Goal: Transaction & Acquisition: Book appointment/travel/reservation

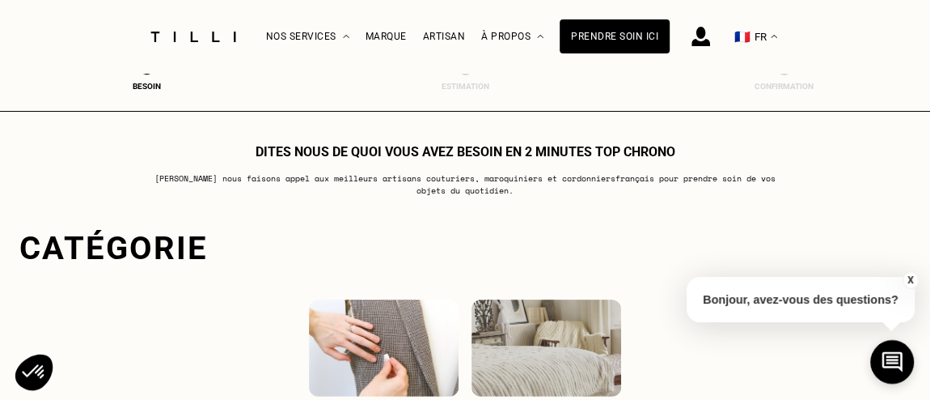
scroll to position [350, 0]
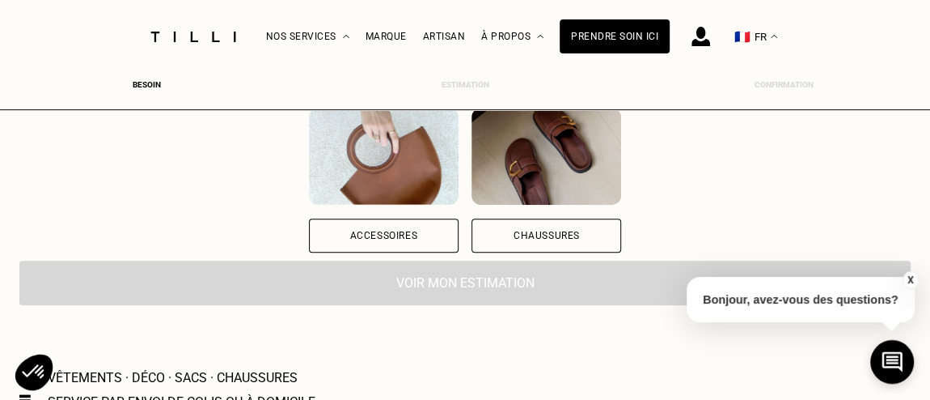
click at [380, 231] on div "Accessoires" at bounding box center [384, 236] width 68 height 10
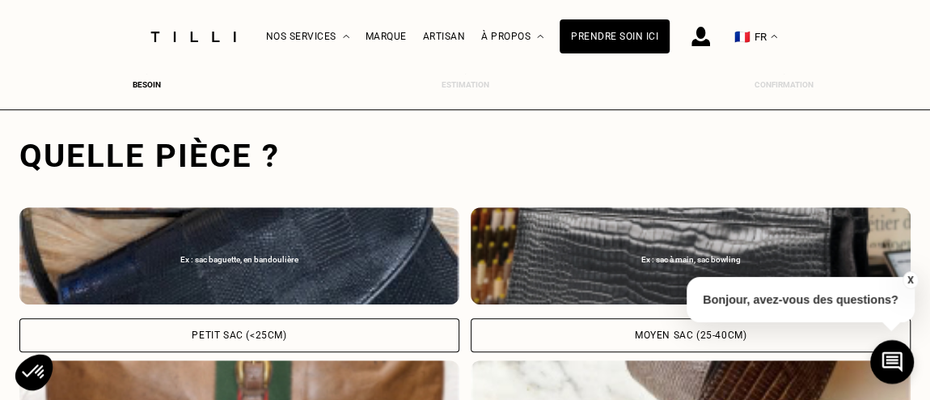
scroll to position [495, 6]
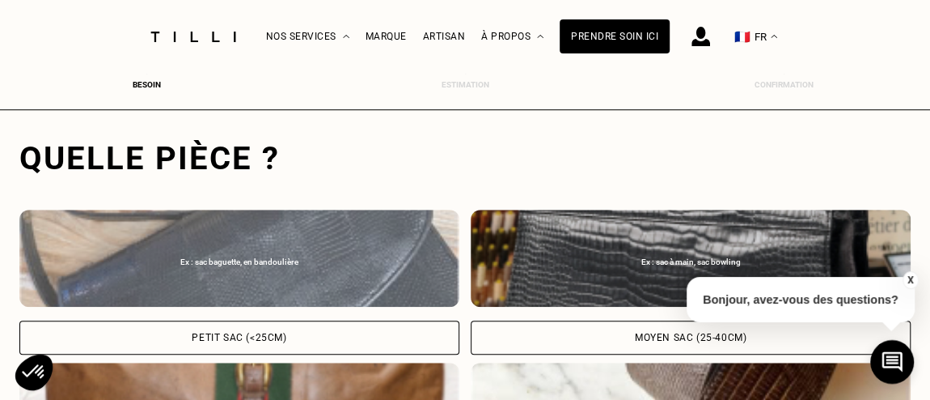
click at [350, 334] on div "Petit sac (<25cm)" at bounding box center [239, 337] width 440 height 34
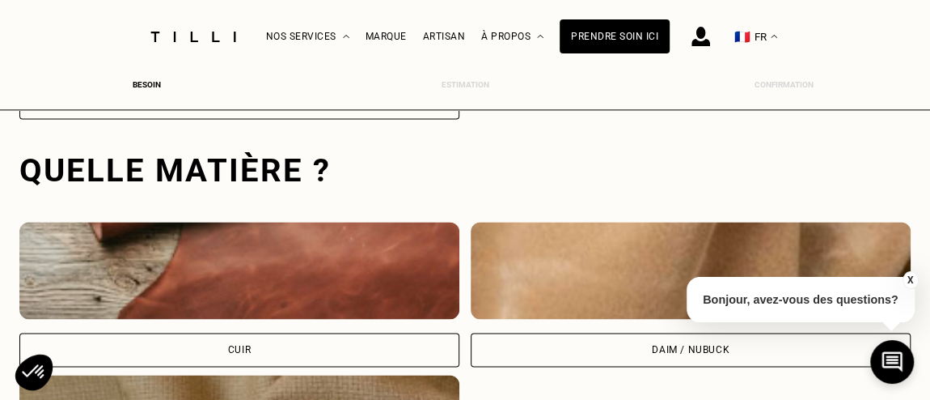
scroll to position [1048, 6]
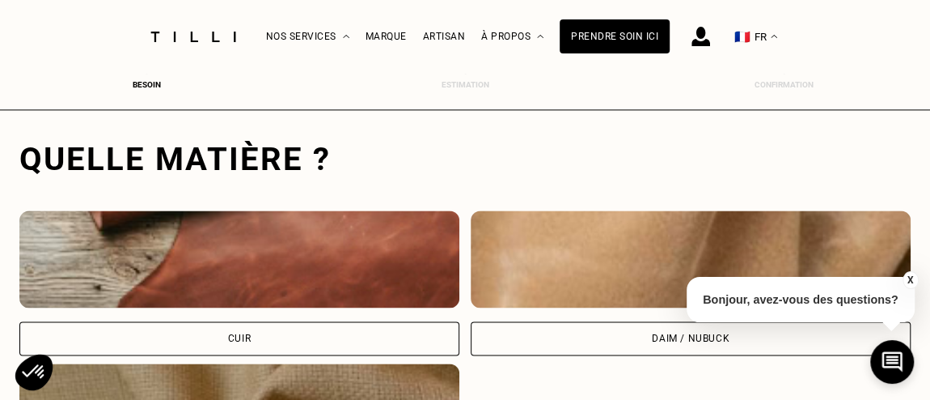
click at [324, 271] on img at bounding box center [239, 258] width 440 height 97
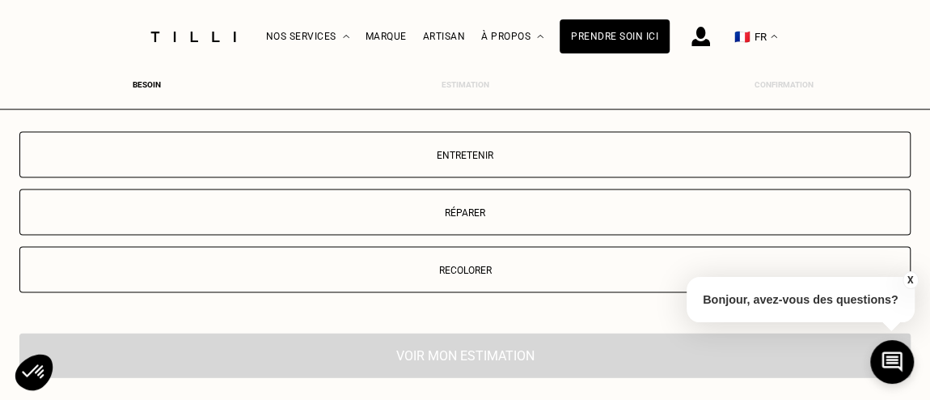
scroll to position [1601, 6]
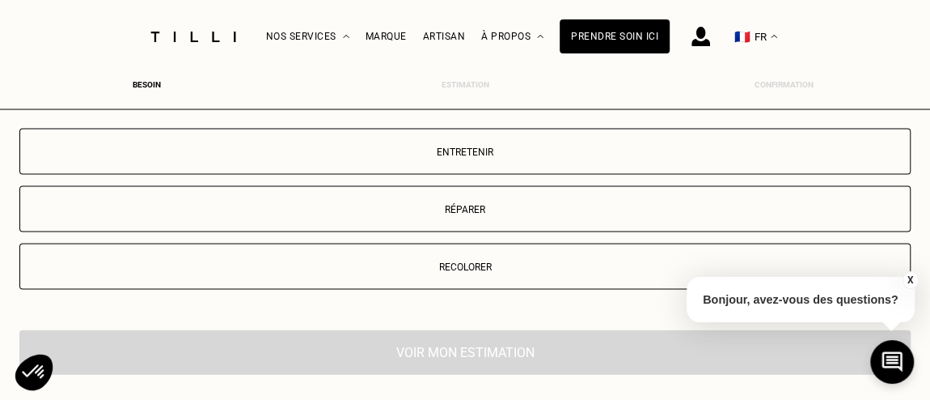
click at [572, 207] on p "Réparer" at bounding box center [465, 209] width 874 height 11
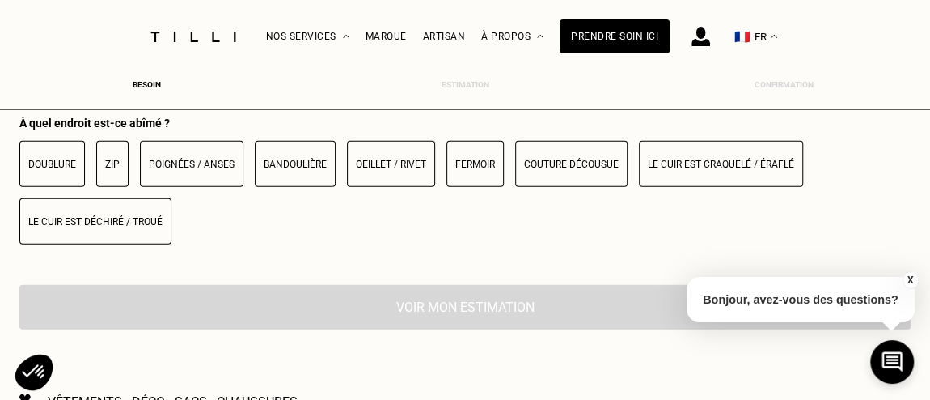
scroll to position [1817, 6]
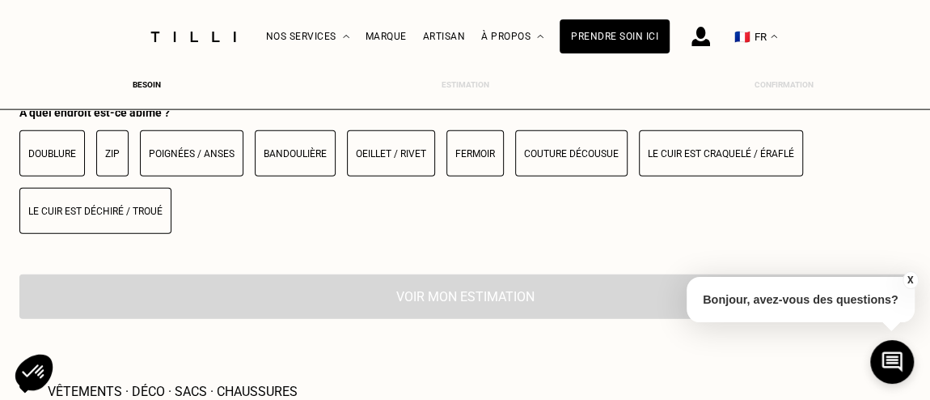
click at [188, 162] on button "Poignées / anses" at bounding box center [192, 153] width 104 height 46
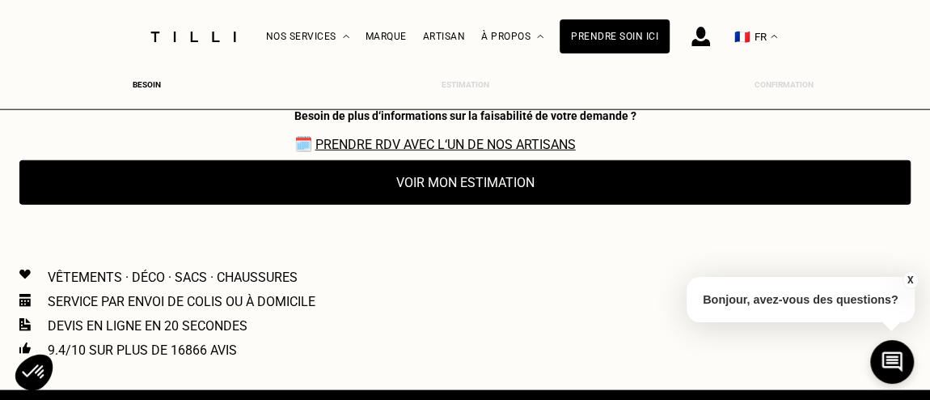
scroll to position [1977, 6]
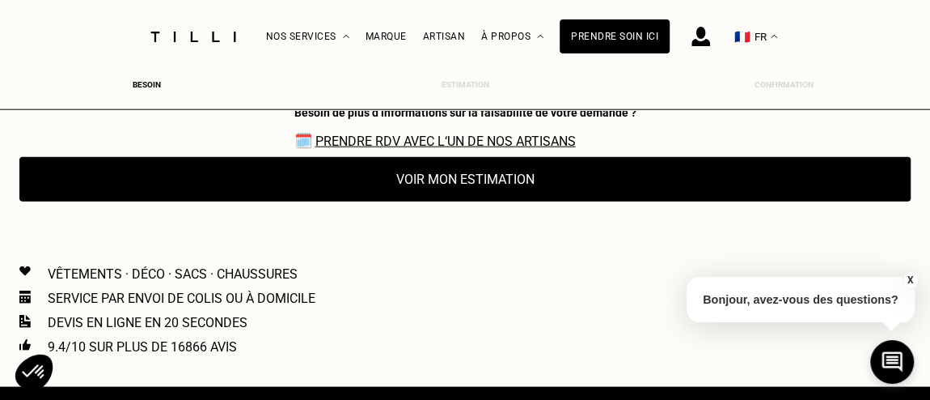
click at [457, 189] on button "Voir mon estimation" at bounding box center [465, 179] width 892 height 44
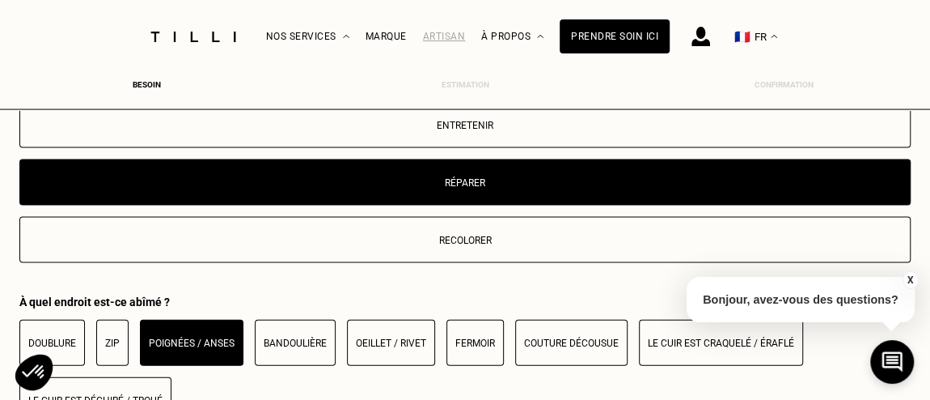
click at [453, 37] on div "Artisan" at bounding box center [444, 36] width 43 height 11
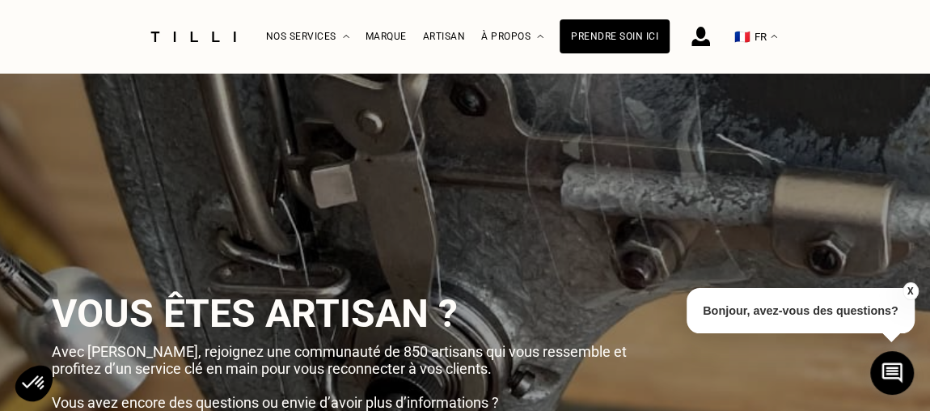
scroll to position [359, 0]
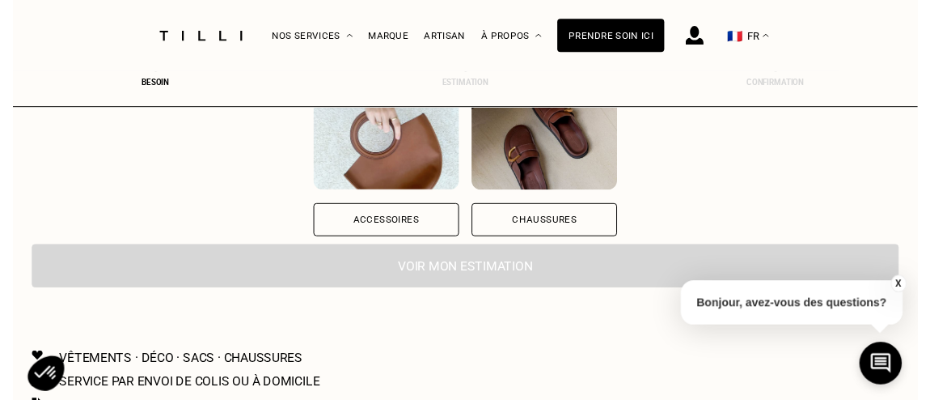
scroll to position [961, 0]
